Goal: Obtain resource: Obtain resource

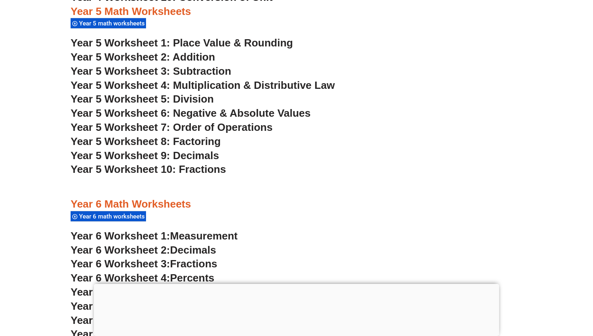
scroll to position [1652, 0]
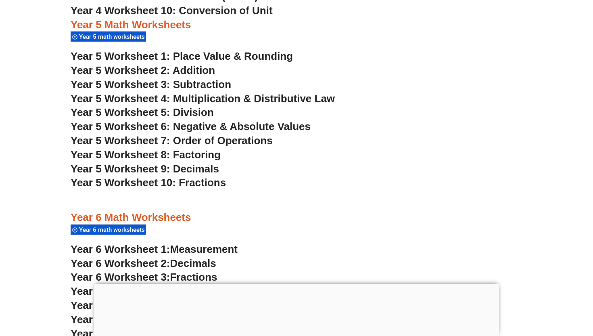
click at [170, 129] on span "Year 5 Worksheet 6: Negative & Absolute Values" at bounding box center [191, 126] width 240 height 12
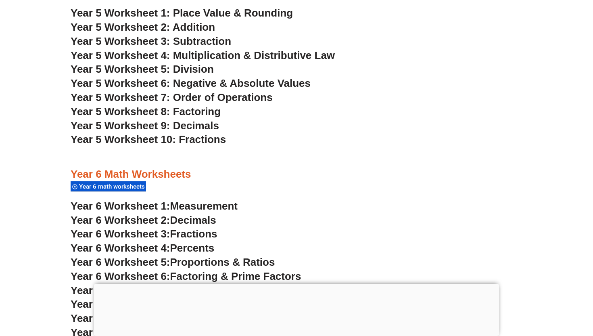
scroll to position [1699, 0]
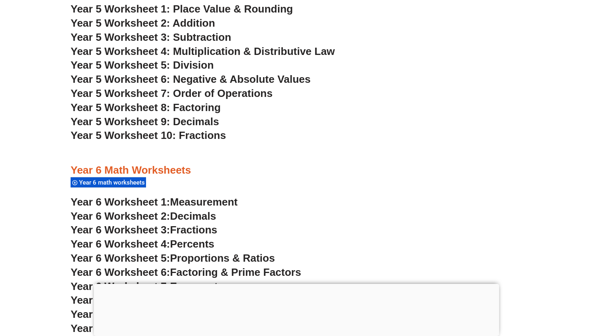
click at [191, 137] on span "Year 5 Worksheet 10: Fractions" at bounding box center [148, 135] width 155 height 12
click at [195, 118] on span "Year 5 Worksheet 9: Decimals" at bounding box center [145, 121] width 149 height 12
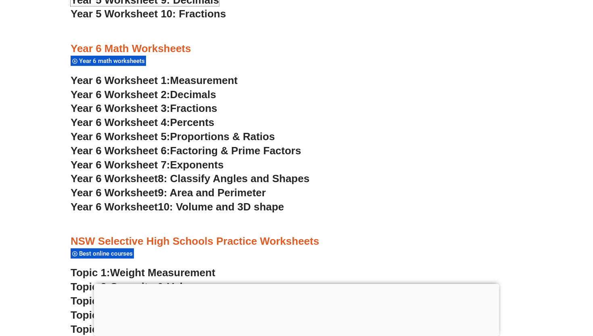
scroll to position [1827, 0]
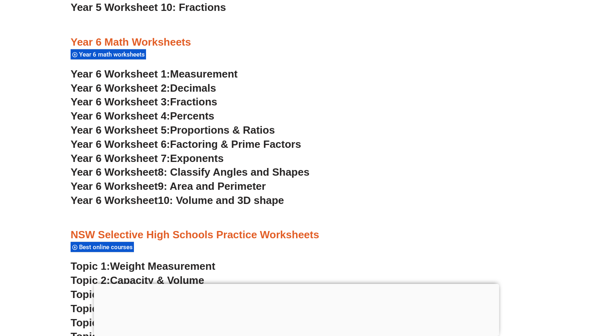
click at [230, 171] on span "8: Classify Angles and Shapes" at bounding box center [234, 172] width 152 height 12
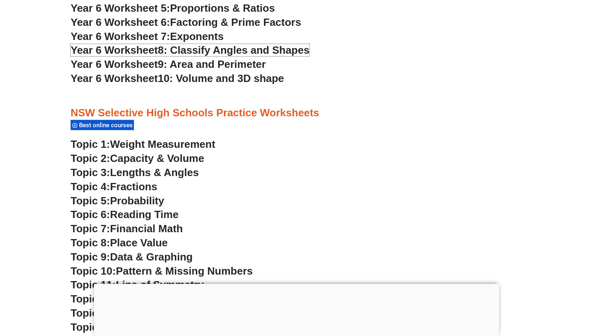
scroll to position [1948, 0]
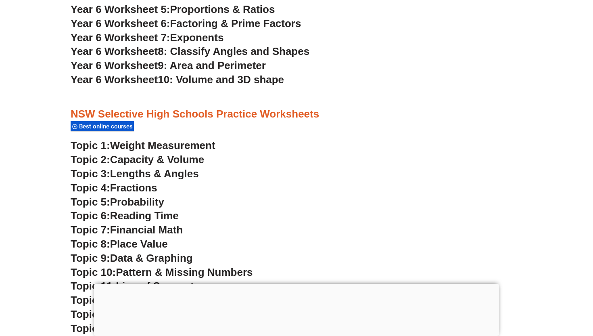
click at [159, 172] on span "Lengths & Angles" at bounding box center [154, 174] width 89 height 12
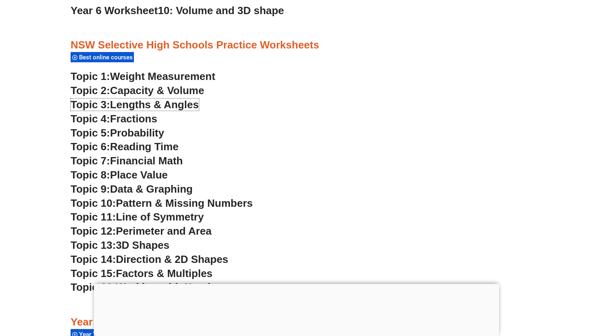
scroll to position [2017, 0]
click at [158, 201] on span "Pattern & Missing Numbers" at bounding box center [184, 203] width 137 height 12
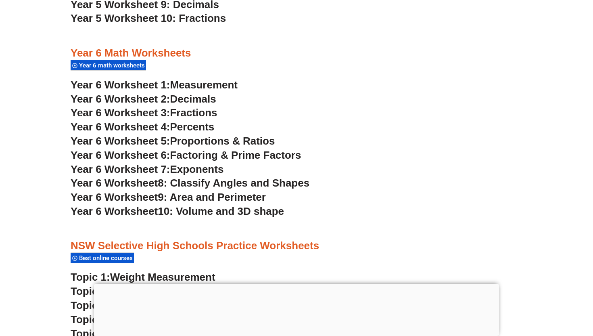
scroll to position [1818, 0]
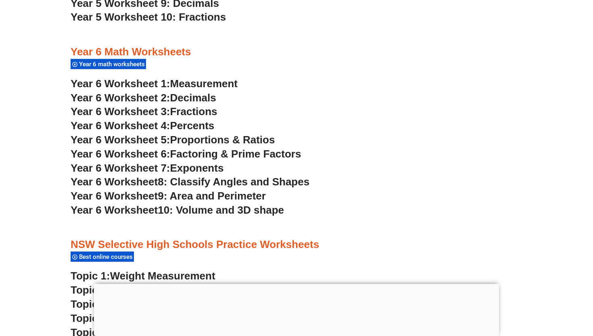
click at [207, 141] on span "Proportions & Ratios" at bounding box center [222, 140] width 105 height 12
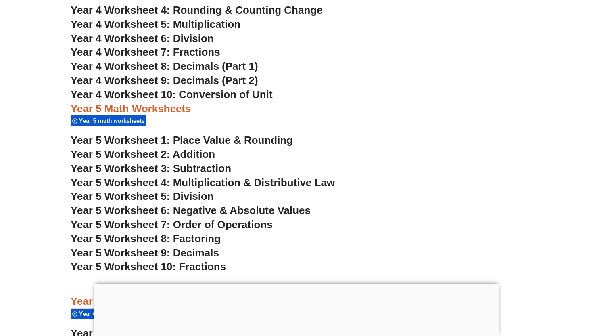
scroll to position [1581, 0]
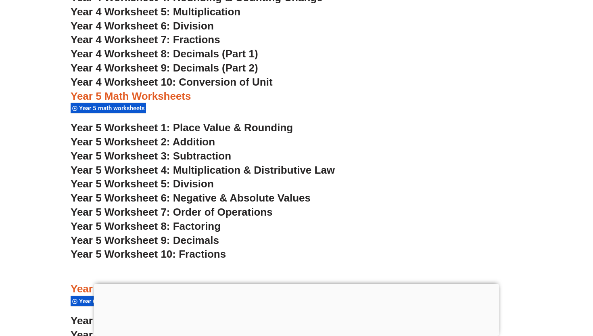
click at [199, 213] on span "Year 5 Worksheet 7: Order of Operations" at bounding box center [172, 212] width 202 height 12
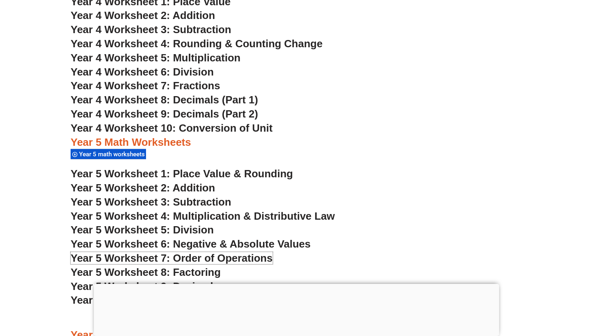
scroll to position [1449, 0]
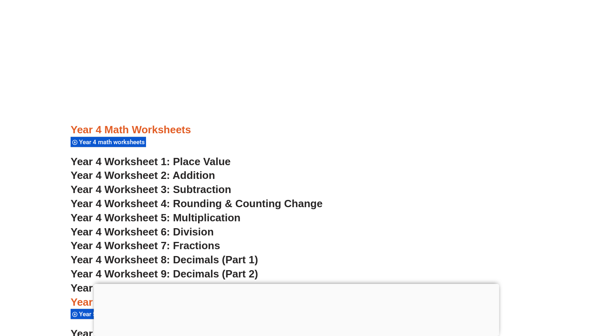
click at [178, 224] on span "Year 4 Worksheet 5: Multiplication" at bounding box center [156, 218] width 170 height 12
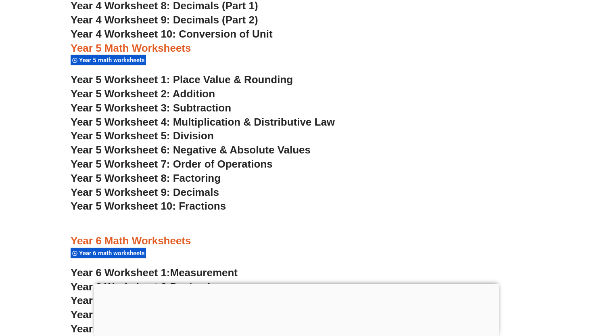
scroll to position [1628, 0]
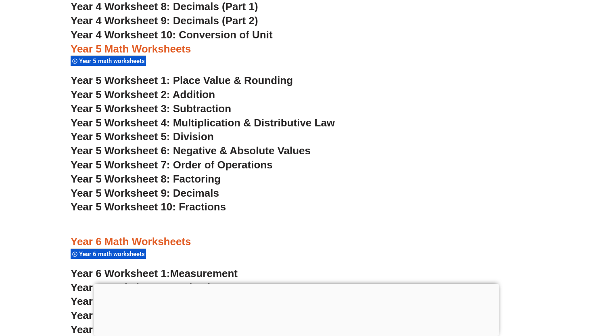
click at [195, 164] on span "Year 5 Worksheet 7: Order of Operations" at bounding box center [172, 165] width 202 height 12
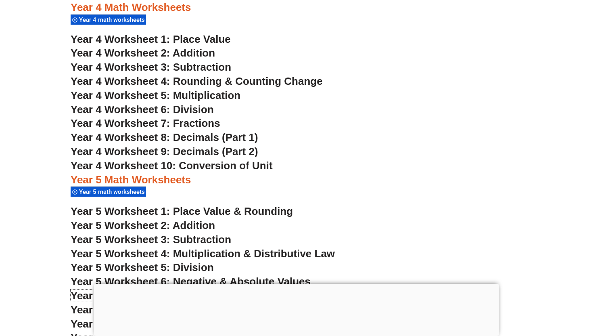
scroll to position [1498, 0]
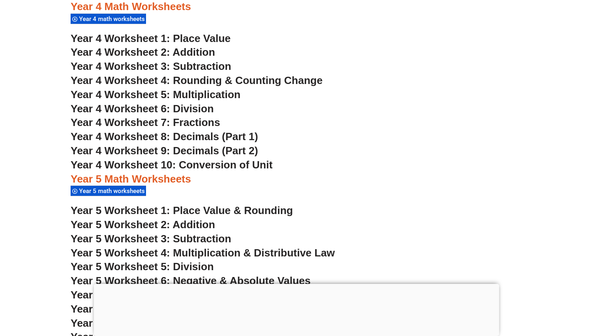
click at [214, 210] on span "Year 5 Worksheet 1: Place Value & Rounding" at bounding box center [182, 210] width 222 height 12
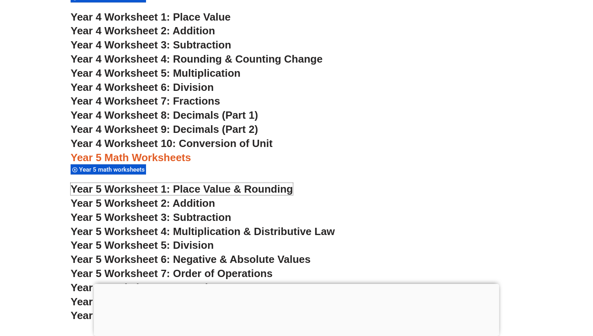
scroll to position [1524, 0]
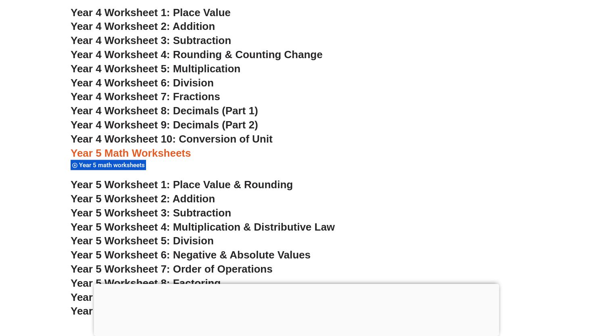
click at [253, 53] on span "Year 4 Worksheet 4: Rounding & Counting Change" at bounding box center [197, 54] width 252 height 12
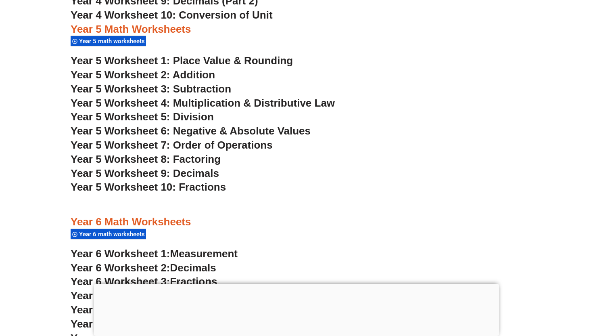
scroll to position [1648, 0]
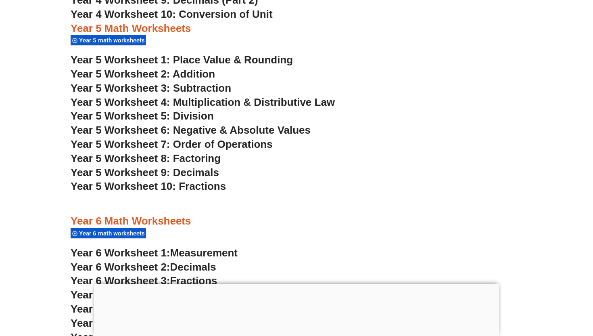
click at [201, 158] on span "Year 5 Worksheet 8: Factoring" at bounding box center [146, 158] width 150 height 12
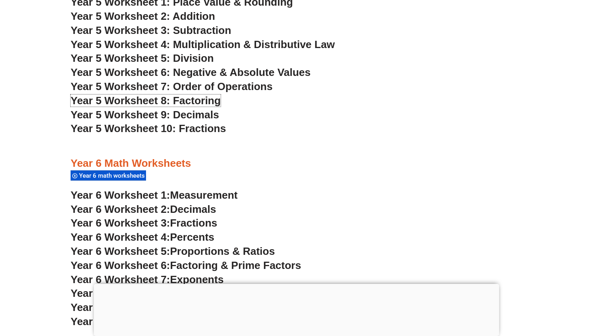
scroll to position [1657, 0]
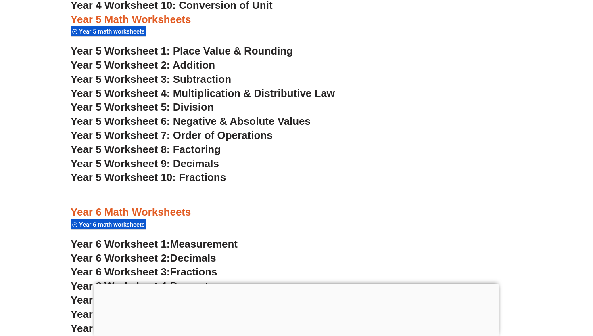
click at [200, 91] on span "Year 5 Worksheet 4: Multiplication & Distributive Law" at bounding box center [203, 93] width 264 height 12
click at [191, 105] on span "Year 5 Worksheet 5: Division" at bounding box center [142, 107] width 143 height 12
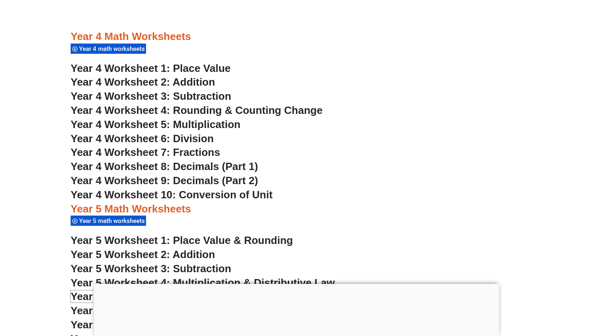
scroll to position [1468, 0]
click at [206, 141] on span "Year 4 Worksheet 6: Division" at bounding box center [142, 138] width 143 height 12
click at [198, 195] on span "Year 4 Worksheet 10: Conversion of Unit" at bounding box center [172, 194] width 202 height 12
